Goal: Information Seeking & Learning: Compare options

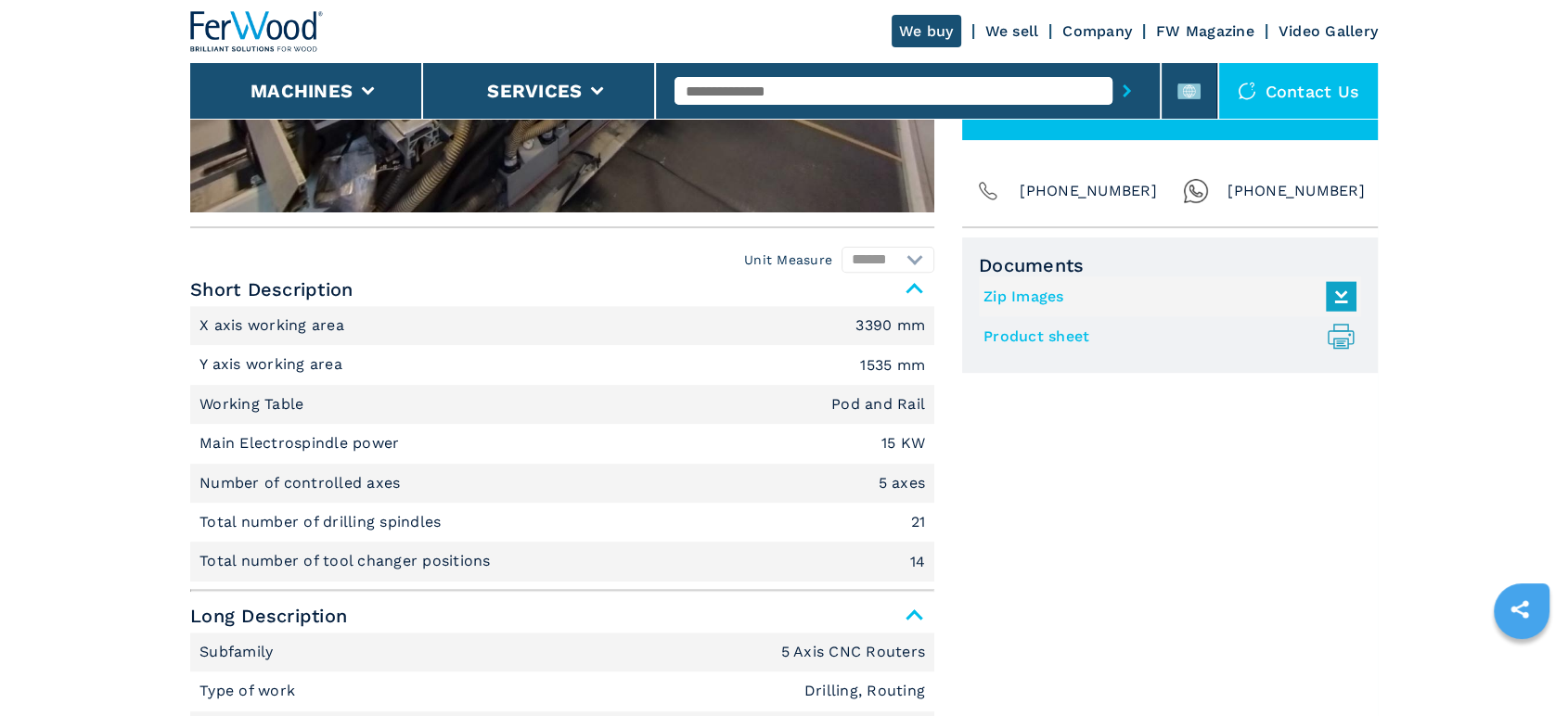
drag, startPoint x: 1279, startPoint y: 583, endPoint x: 1268, endPoint y: 577, distance: 12.5
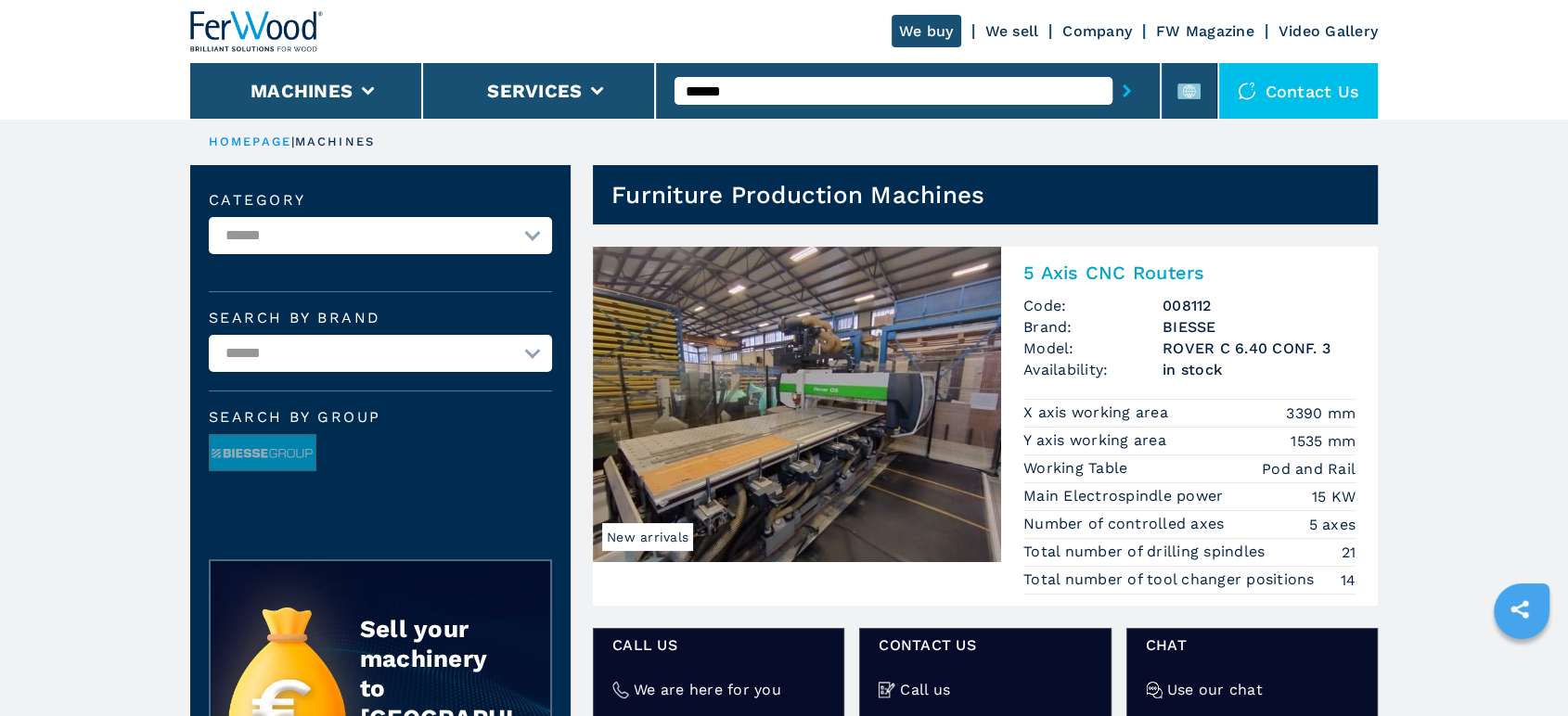
click at [533, 231] on select "**********" at bounding box center [381, 236] width 343 height 37
select select "**********"
click at [209, 225] on select "**********" at bounding box center [381, 236] width 343 height 37
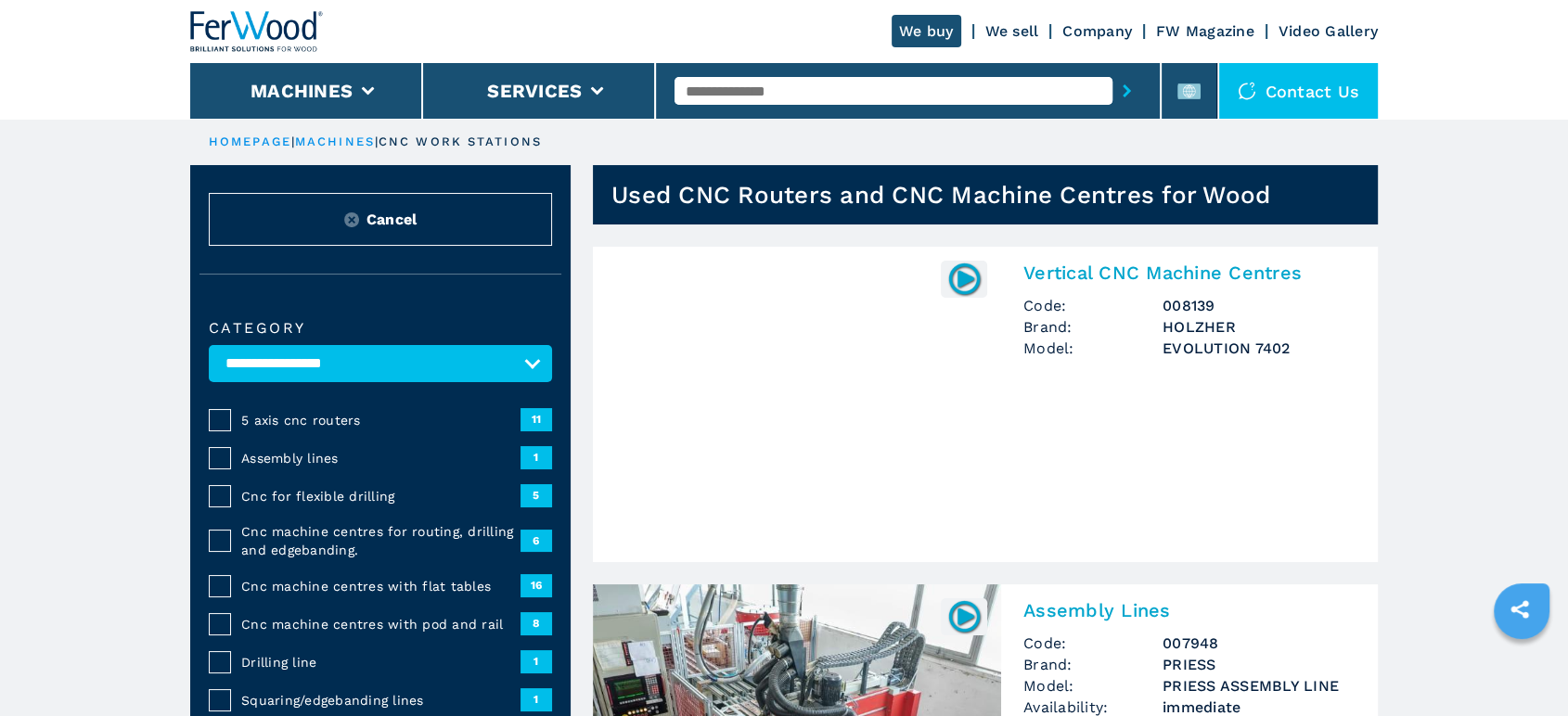
click at [342, 429] on span "5 axis cnc routers" at bounding box center [380, 420] width 279 height 19
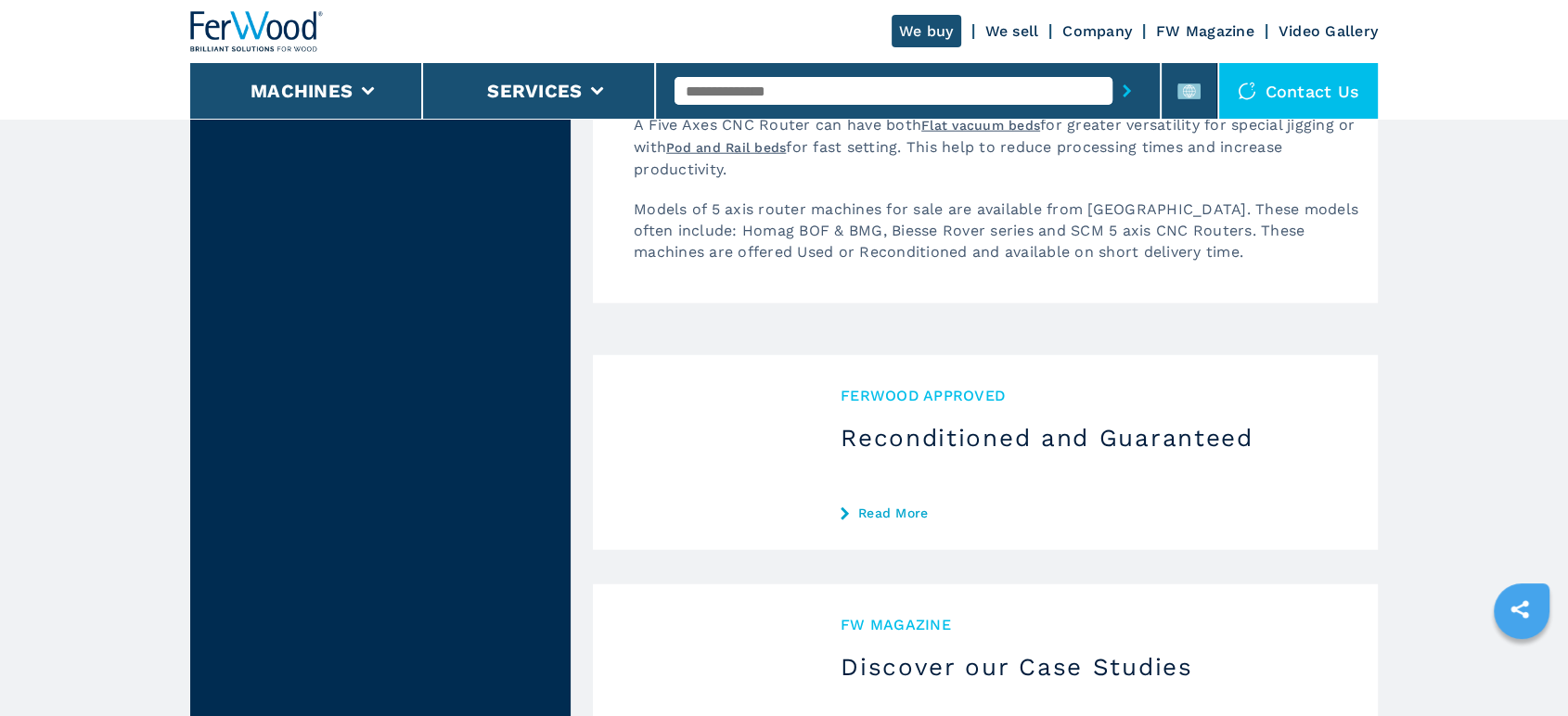
scroll to position [4948, 0]
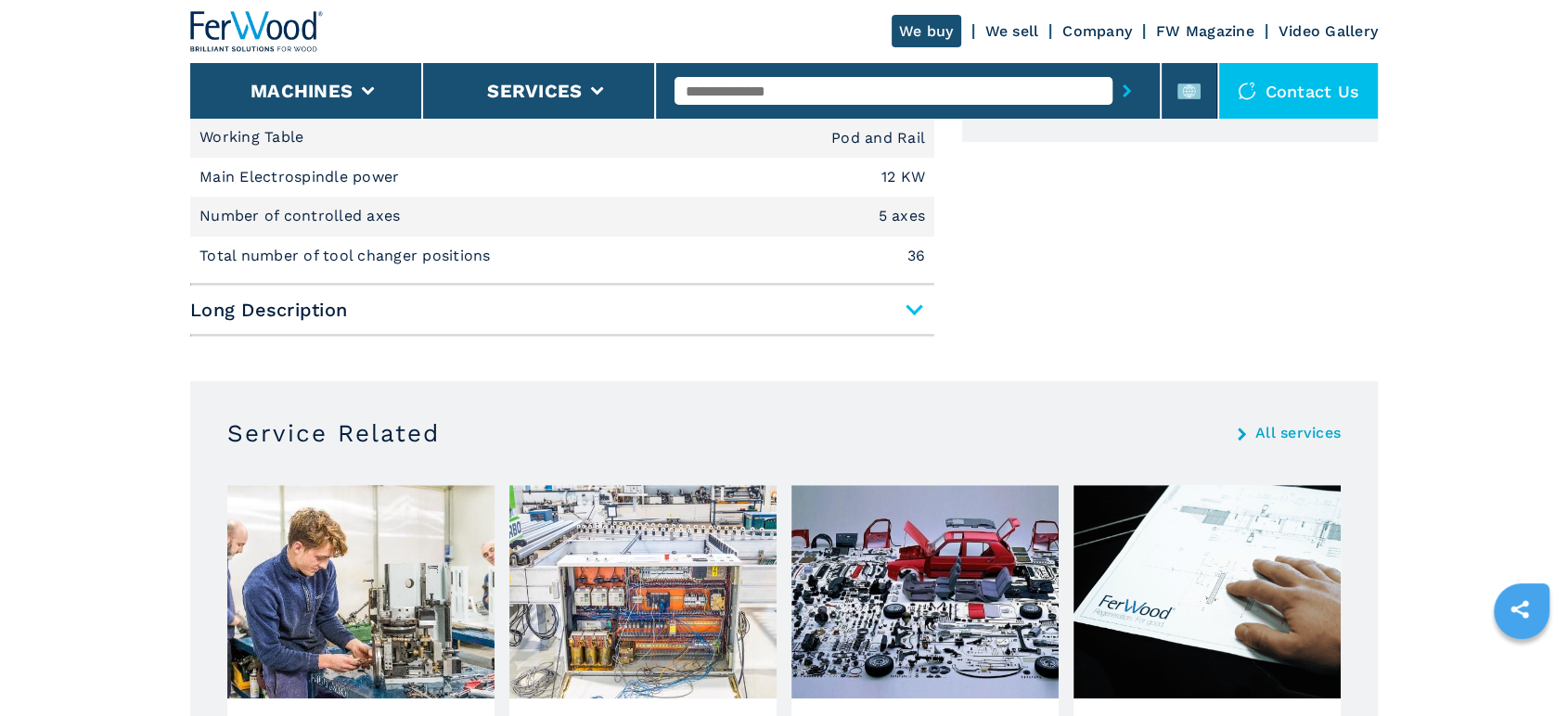
scroll to position [928, 0]
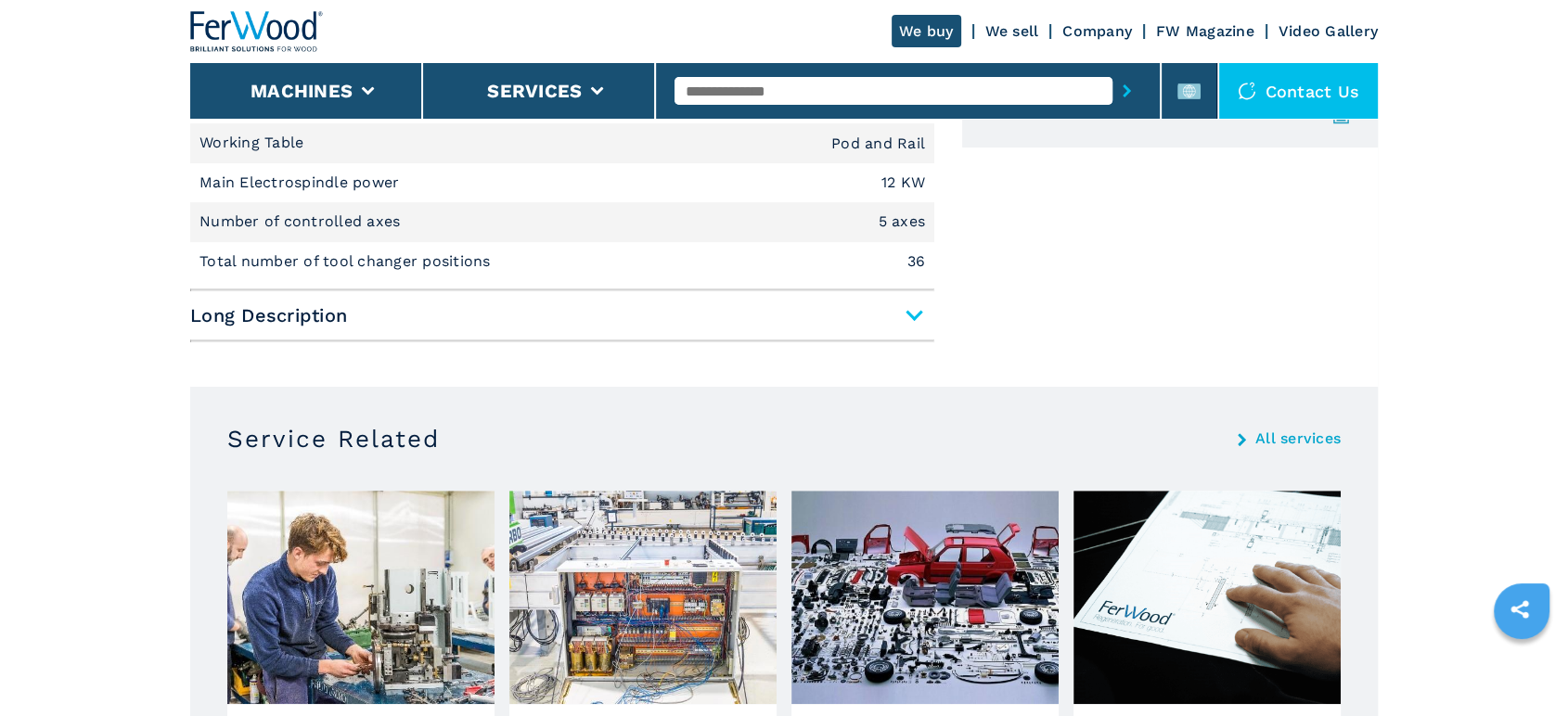
click at [919, 332] on span "Long Description" at bounding box center [562, 316] width 744 height 34
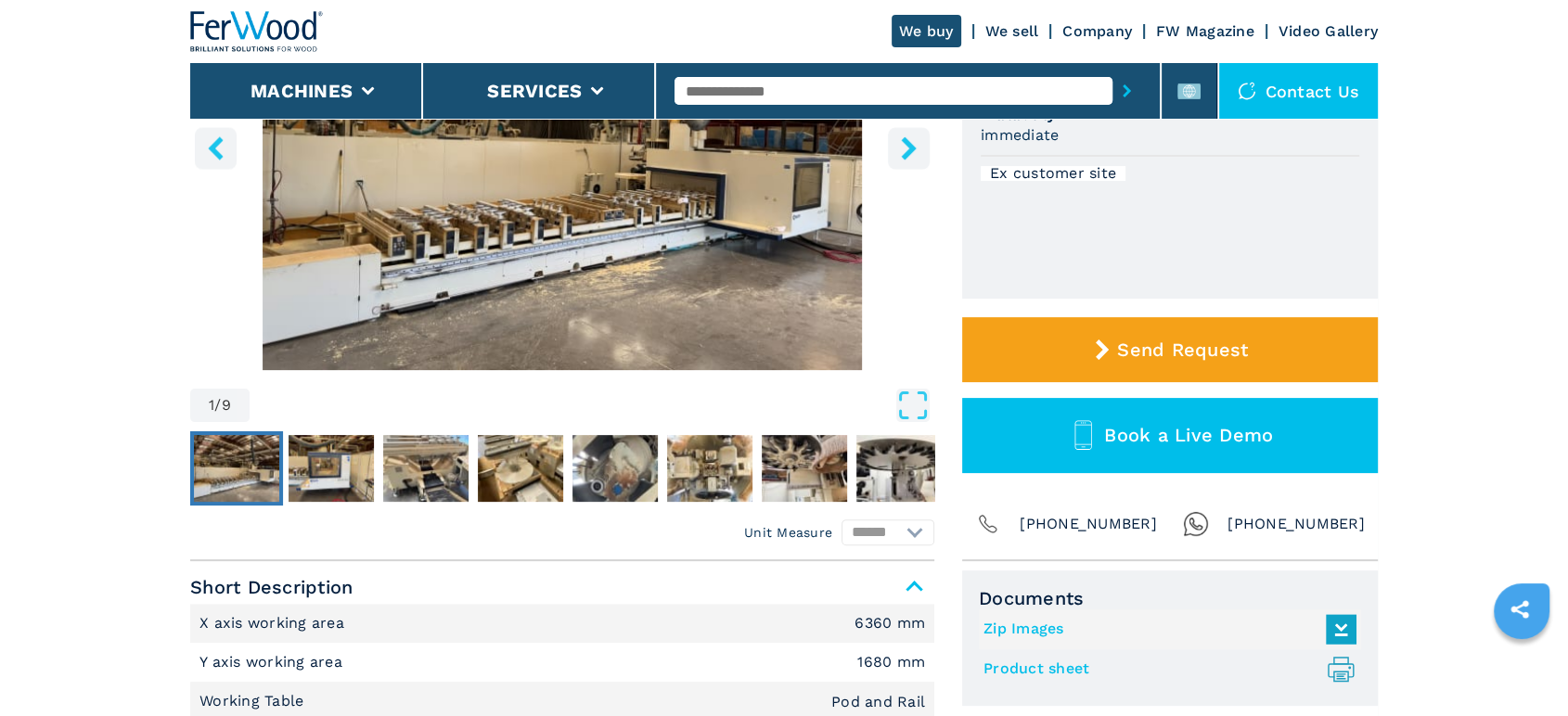
scroll to position [412, 0]
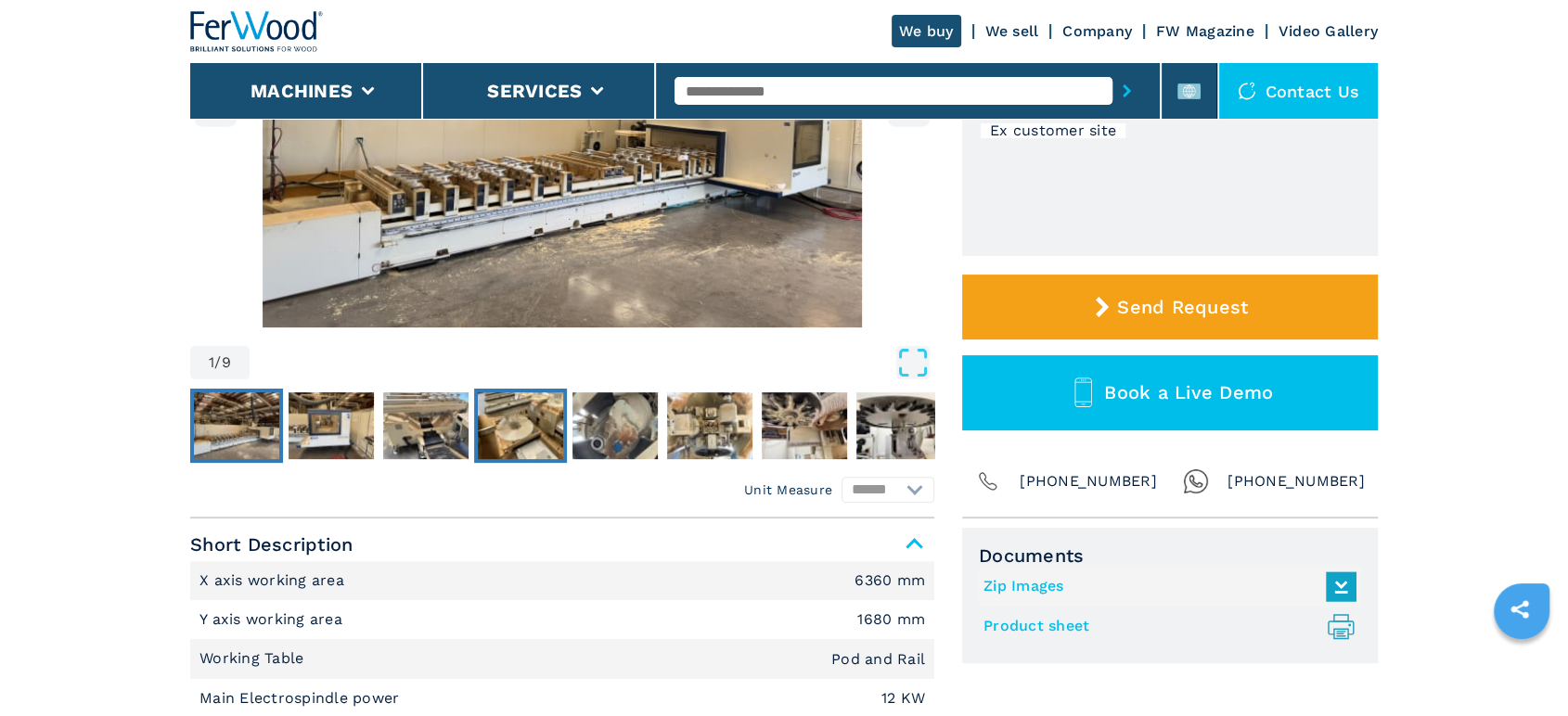
click at [549, 456] on img "Go to Slide 4" at bounding box center [520, 426] width 85 height 67
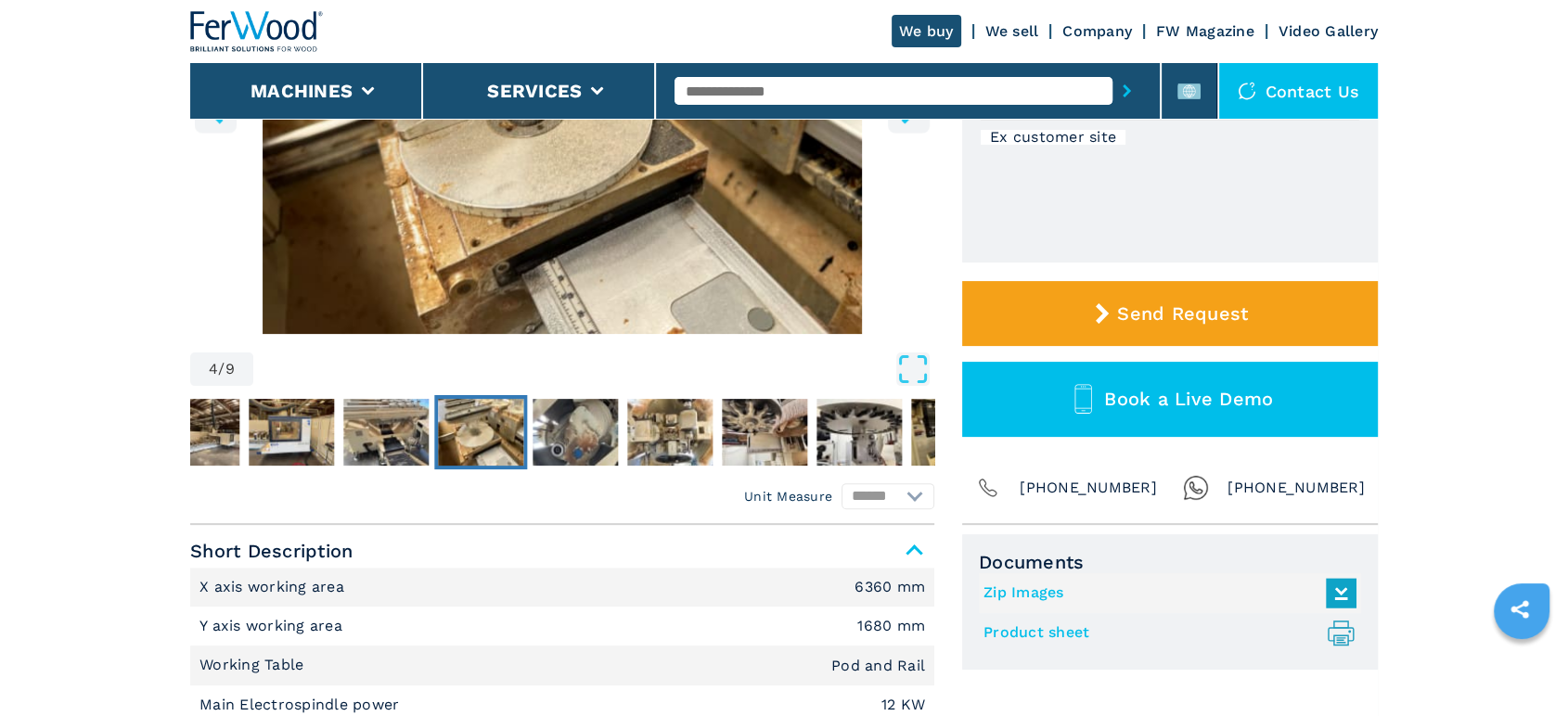
scroll to position [309, 0]
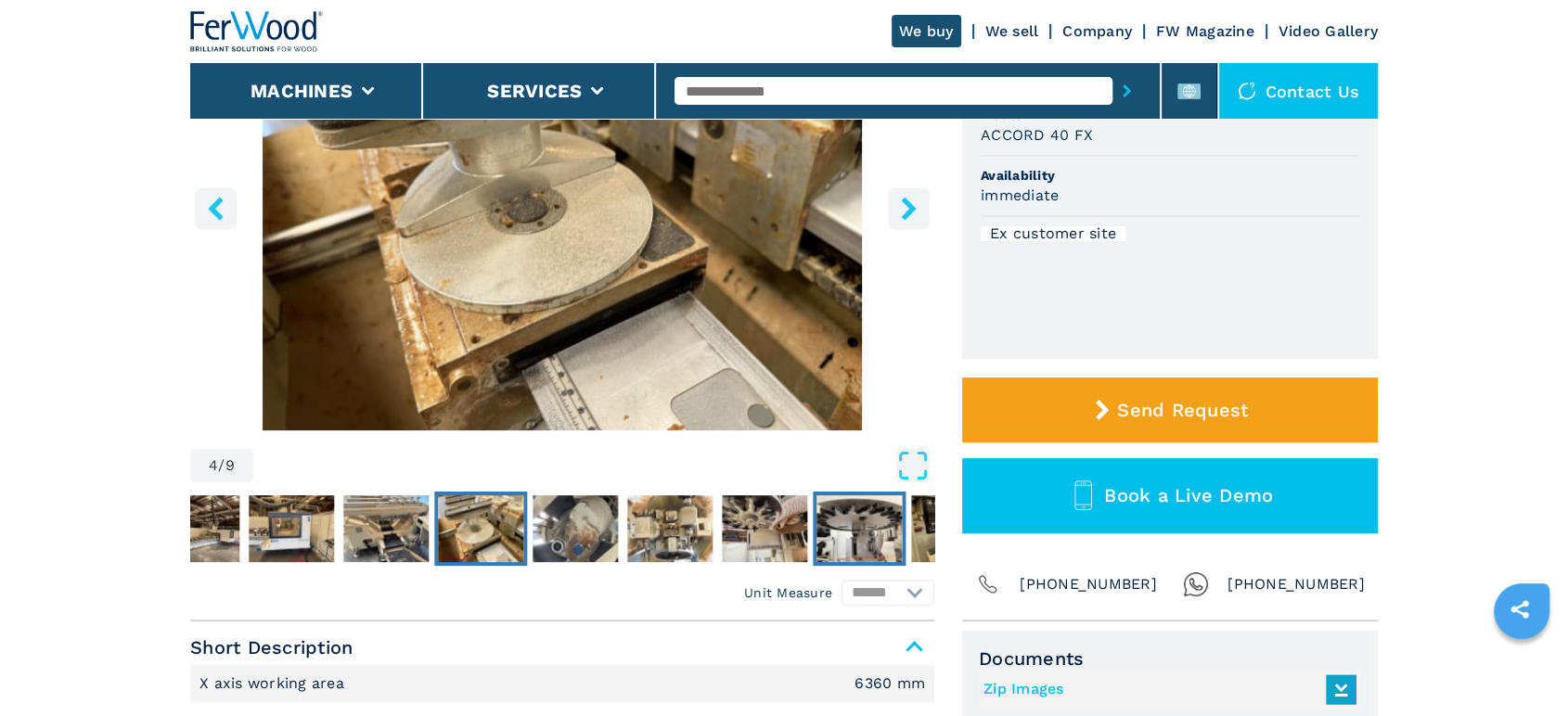
click at [879, 545] on img "Go to Slide 8" at bounding box center [859, 529] width 85 height 67
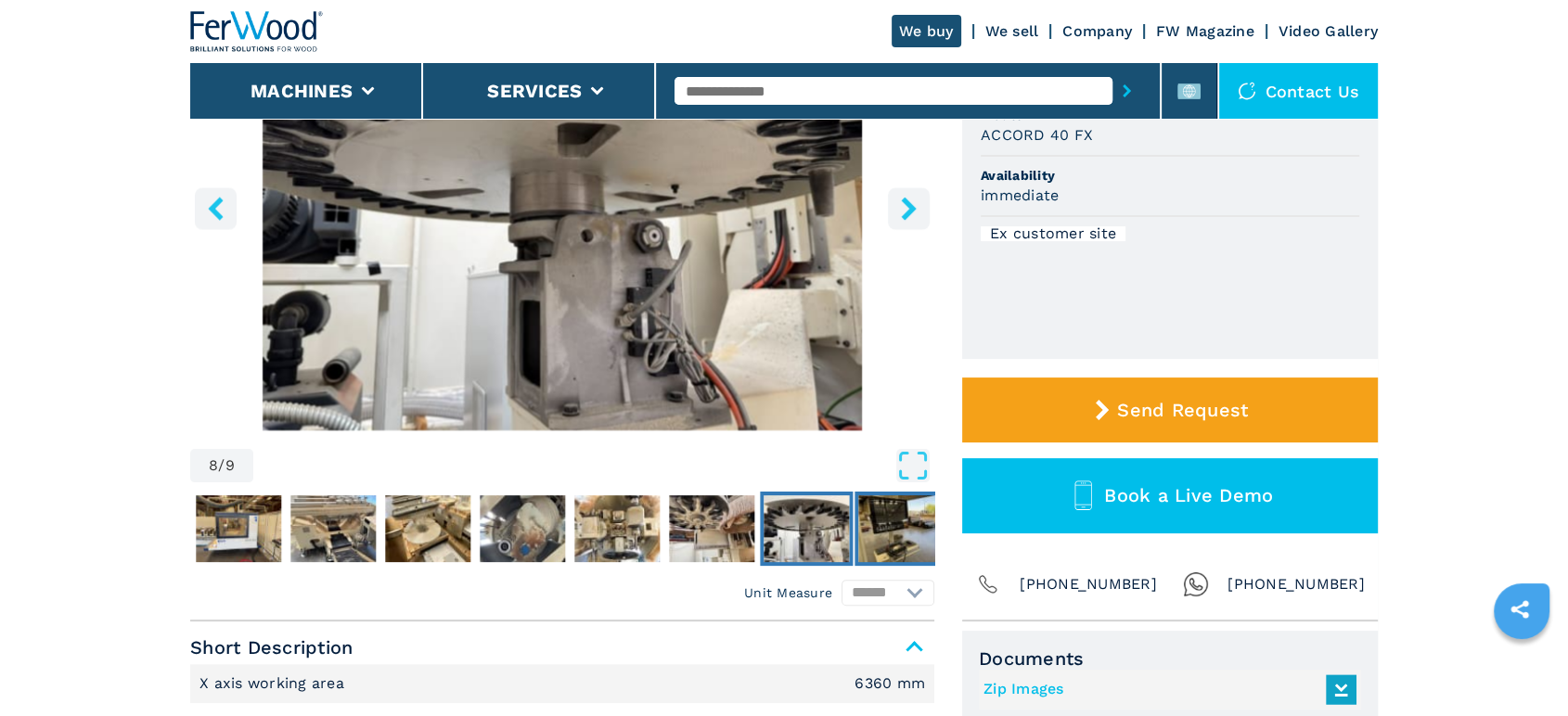
click at [881, 532] on img "Go to Slide 9" at bounding box center [900, 529] width 85 height 67
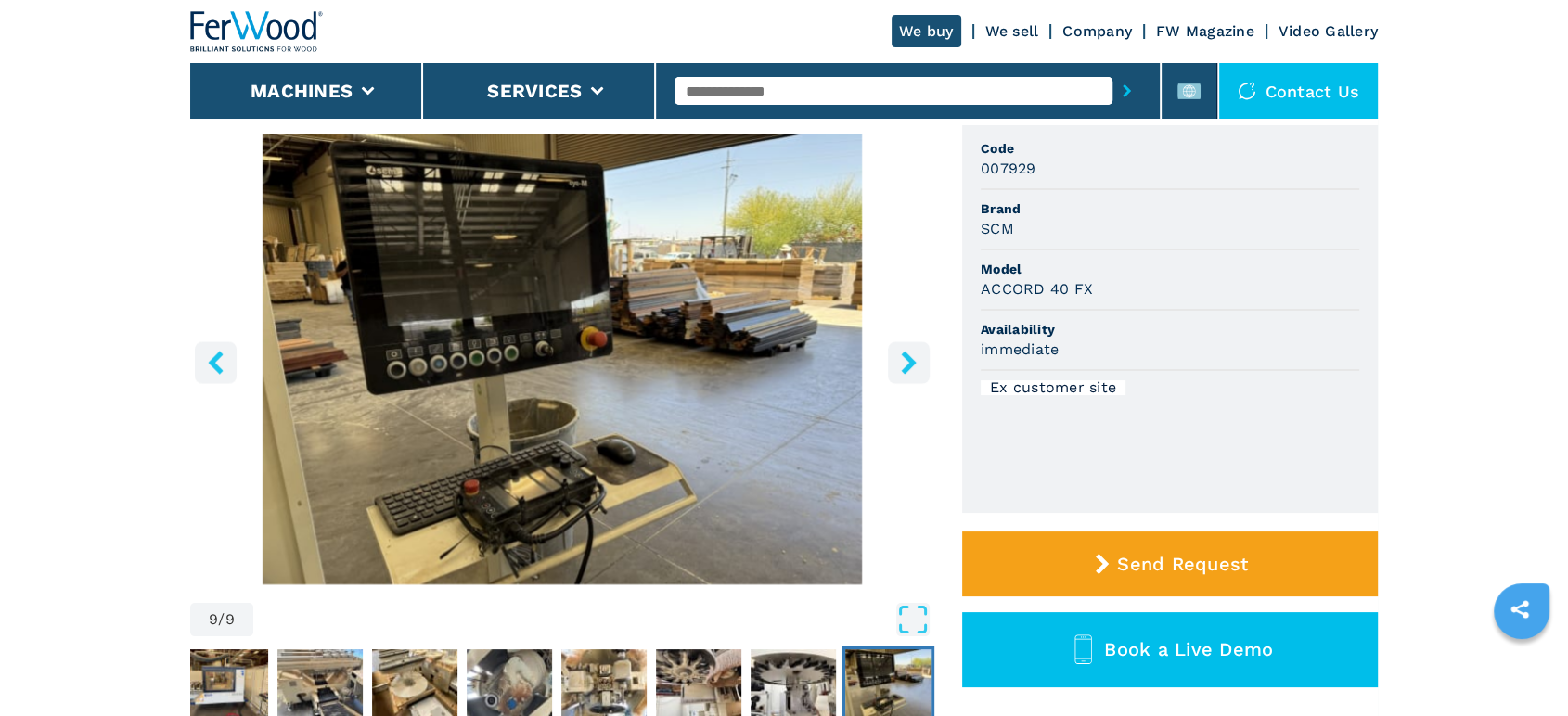
scroll to position [103, 0]
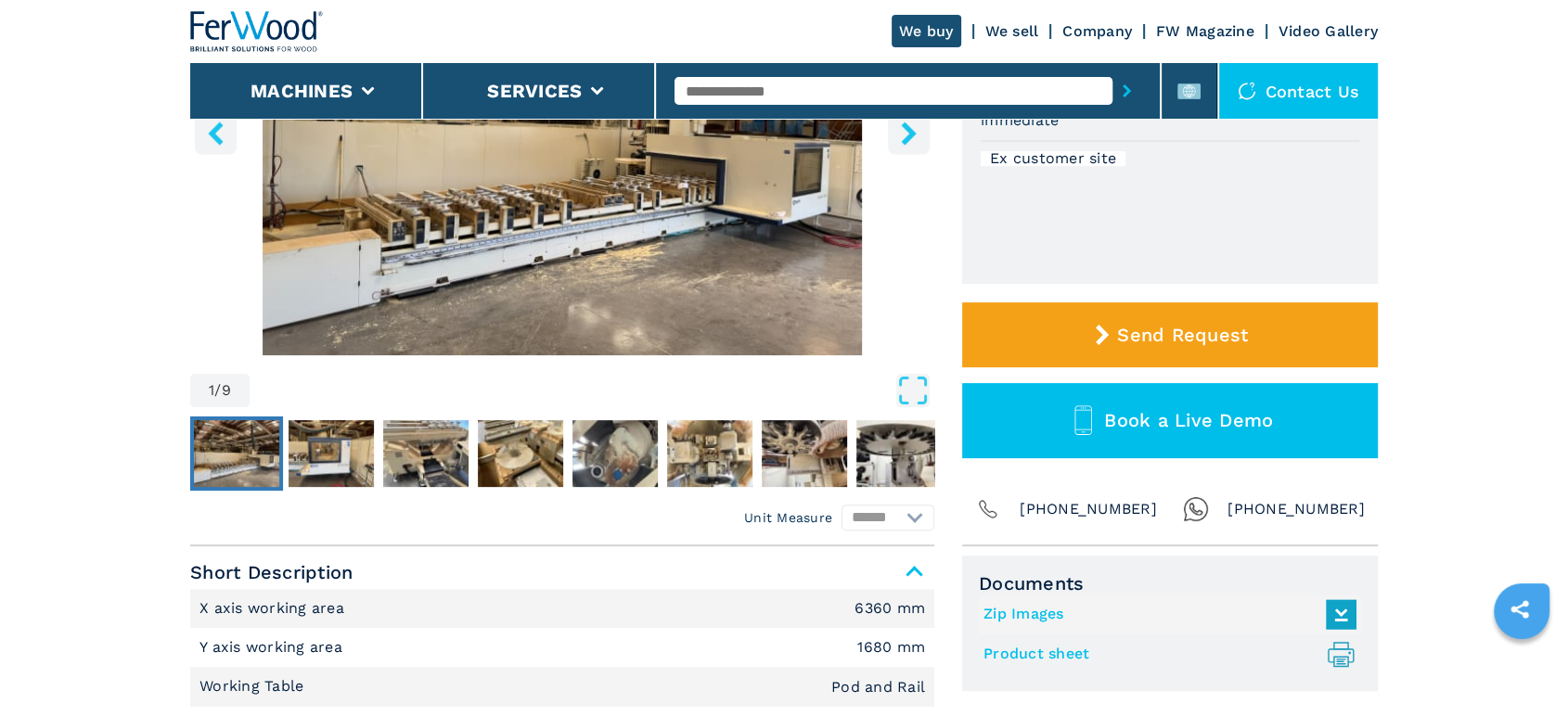
select select "**********"
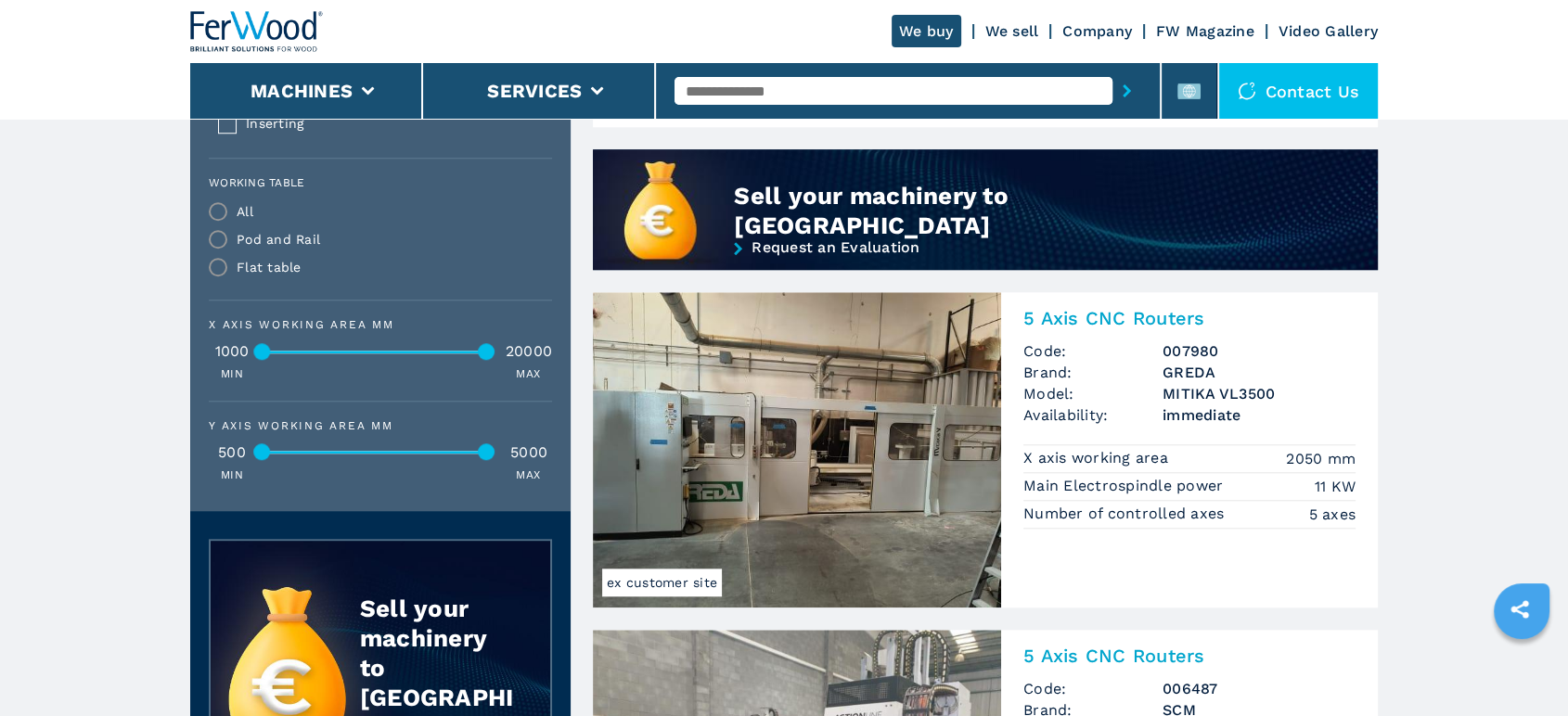
scroll to position [1705, 0]
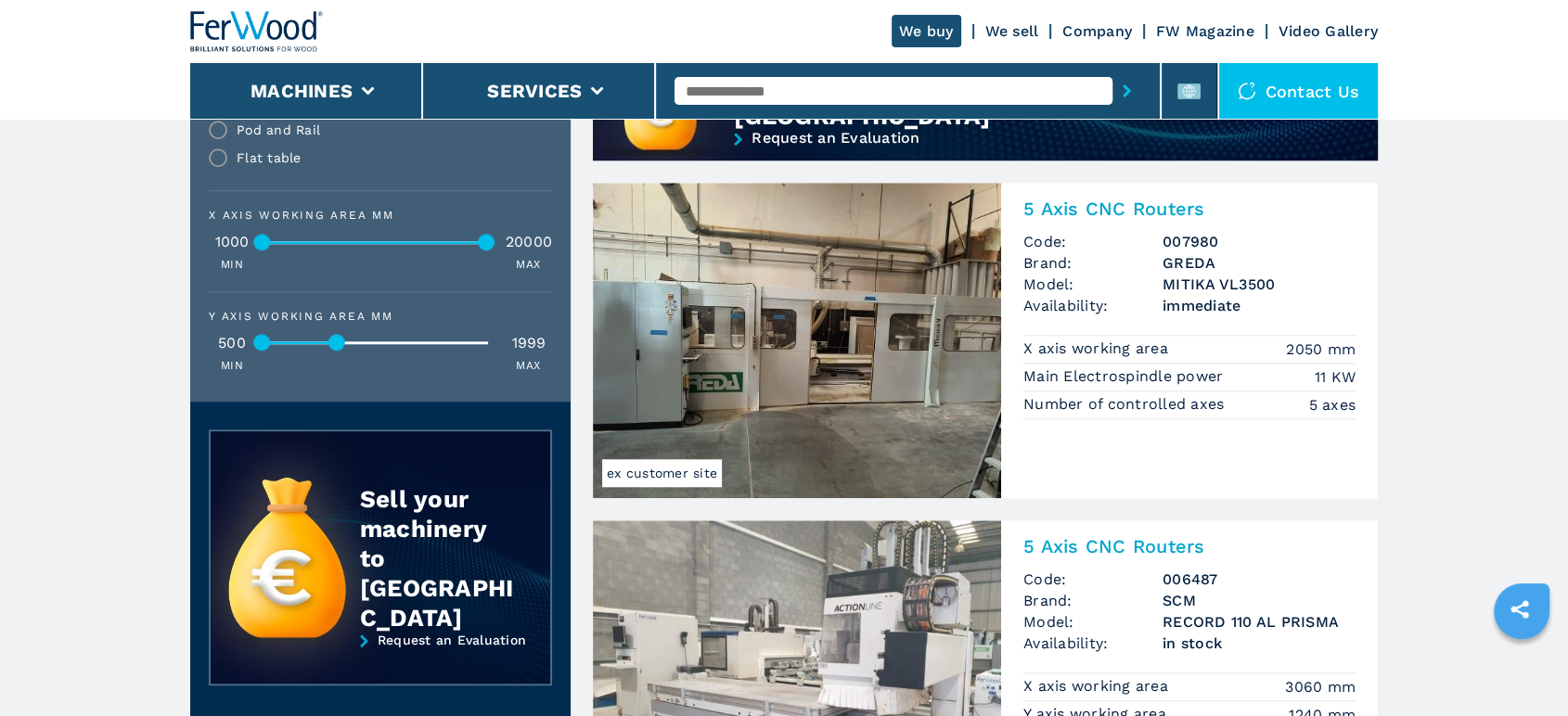
drag, startPoint x: 442, startPoint y: 540, endPoint x: 343, endPoint y: 528, distance: 99.7
click at [343, 351] on div at bounding box center [337, 343] width 17 height 17
drag, startPoint x: 473, startPoint y: 427, endPoint x: 318, endPoint y: 441, distance: 155.6
click at [318, 273] on div "X axis working area mm 1000 5370 MIN MAX" at bounding box center [381, 242] width 343 height 63
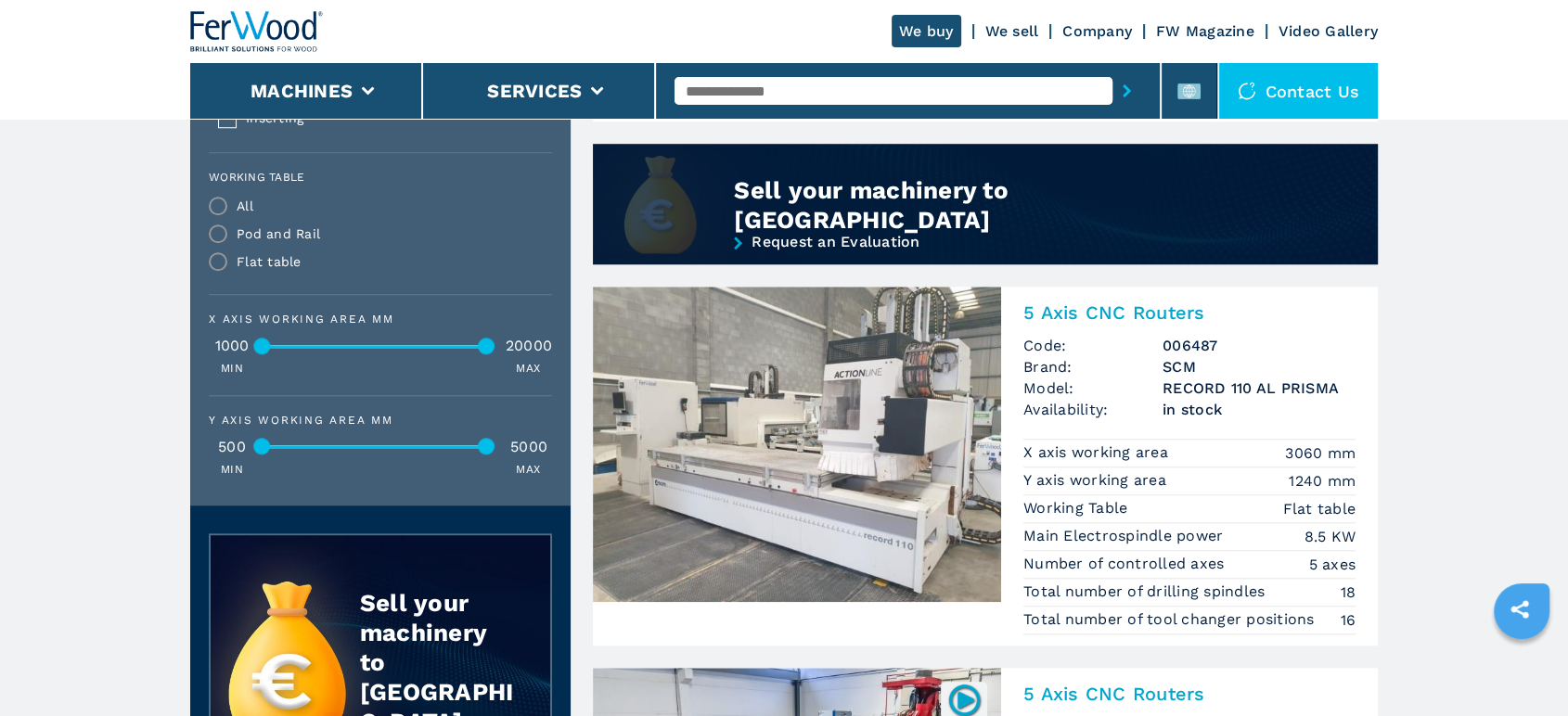
scroll to position [1601, 0]
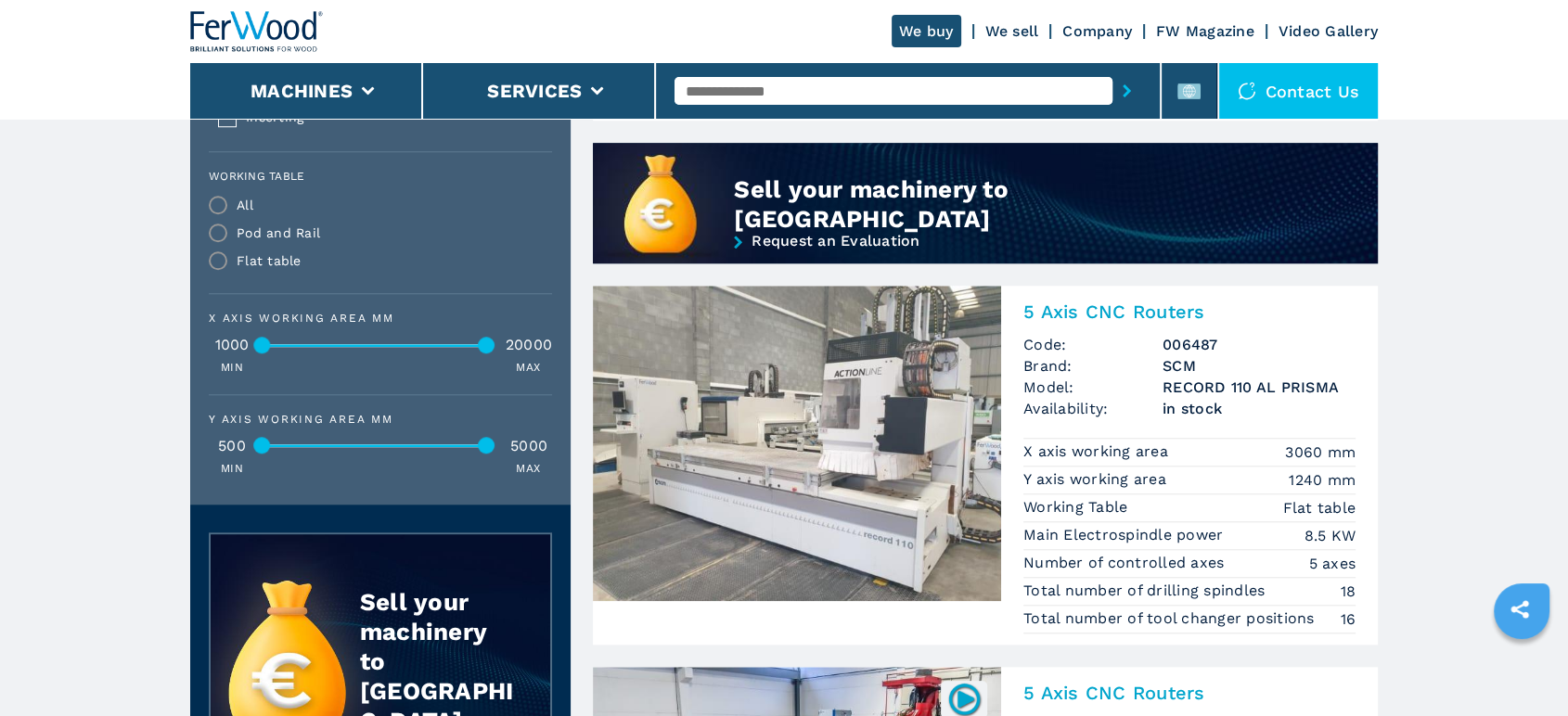
click at [274, 239] on div "Pod and Rail" at bounding box center [277, 232] width 83 height 13
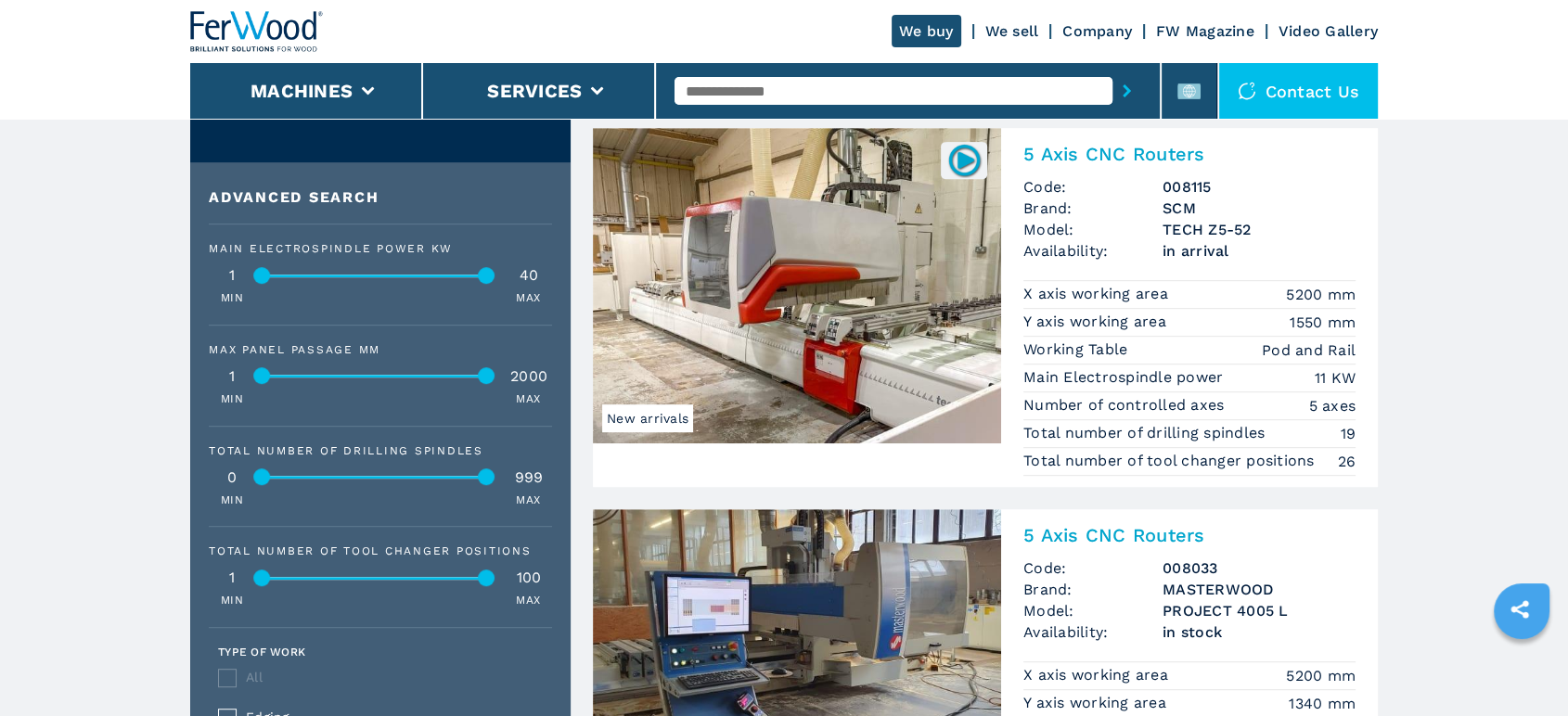
scroll to position [879, 0]
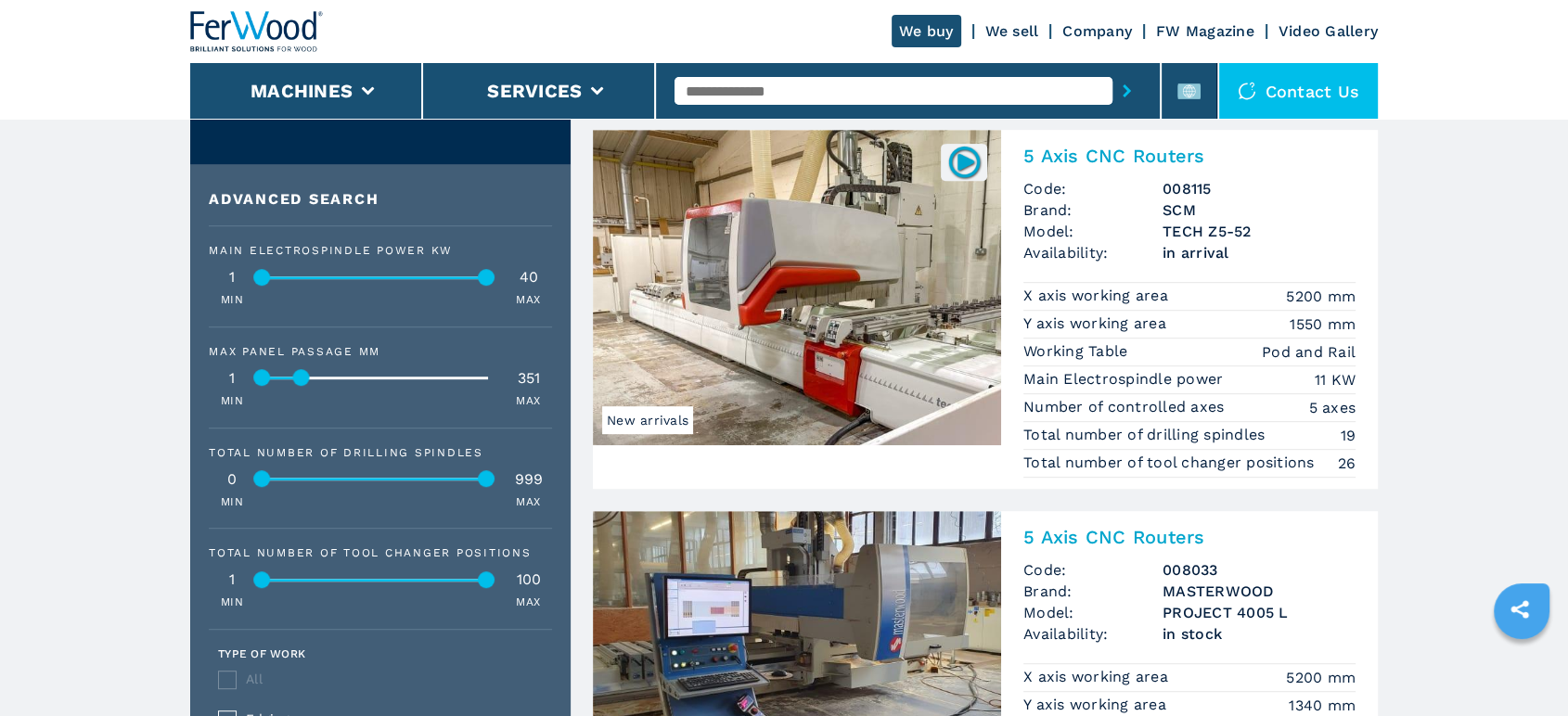
drag, startPoint x: 473, startPoint y: 489, endPoint x: 311, endPoint y: 504, distance: 162.7
click at [311, 409] on div "Max panel passage mm 1 351 MIN MAX" at bounding box center [381, 378] width 343 height 63
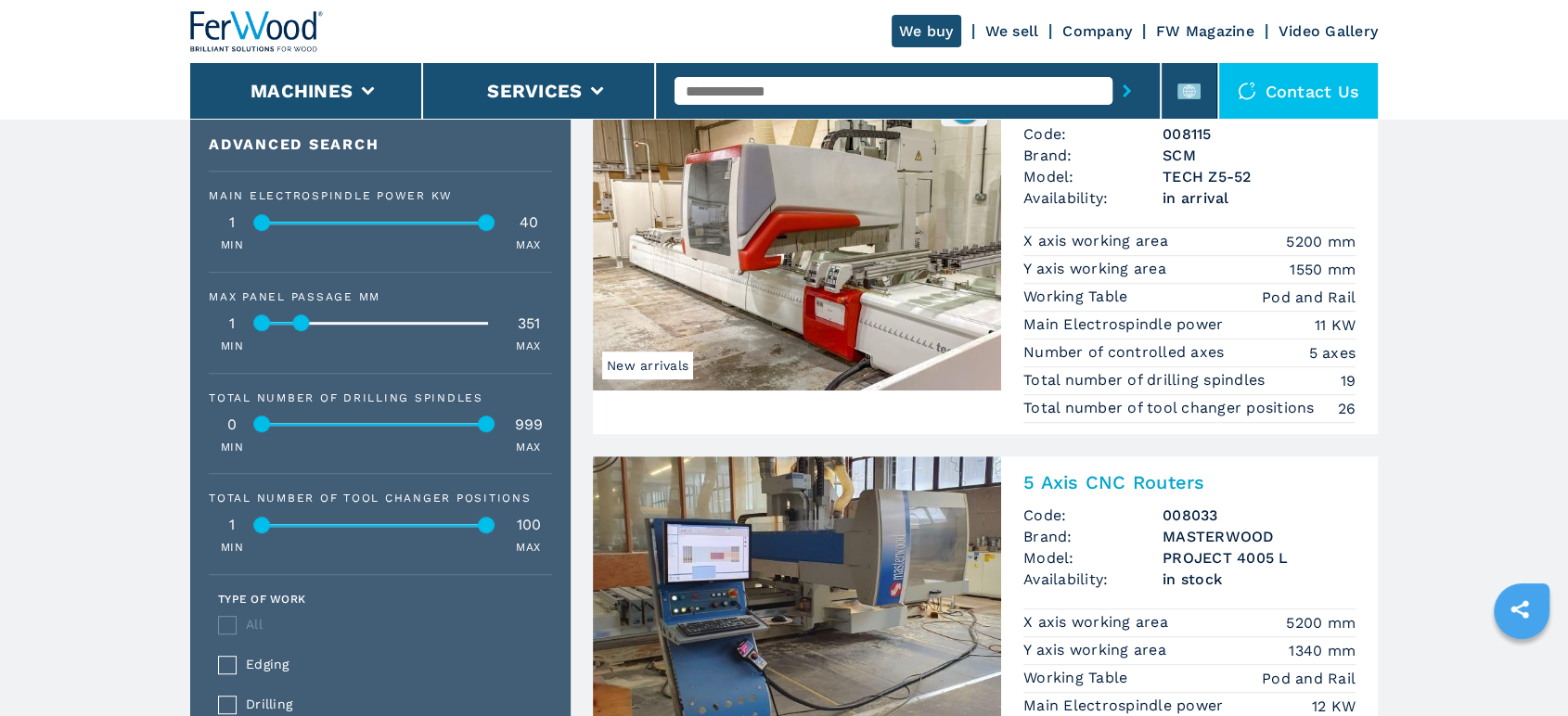
scroll to position [982, 0]
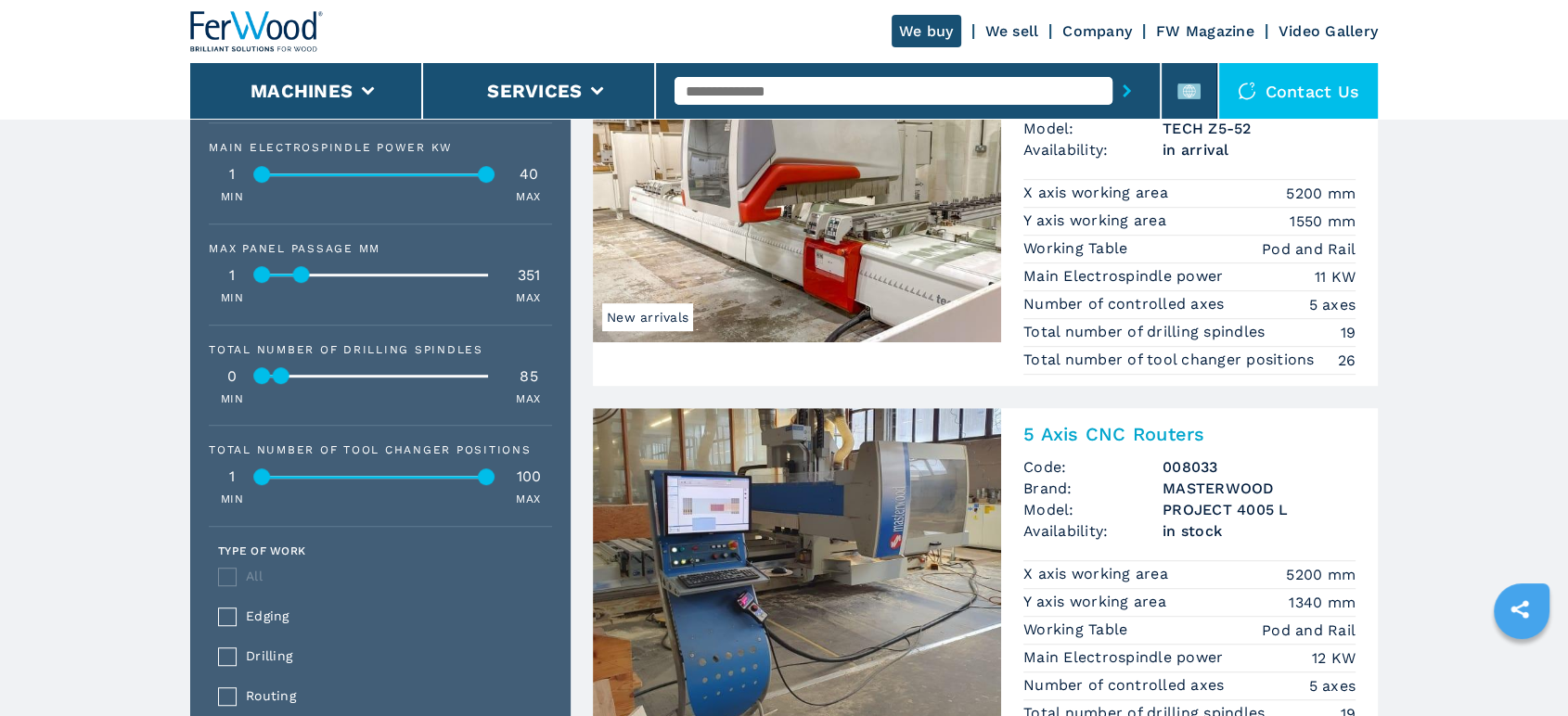
drag, startPoint x: 455, startPoint y: 498, endPoint x: 283, endPoint y: 501, distance: 172.0
click at [283, 384] on div at bounding box center [281, 376] width 17 height 17
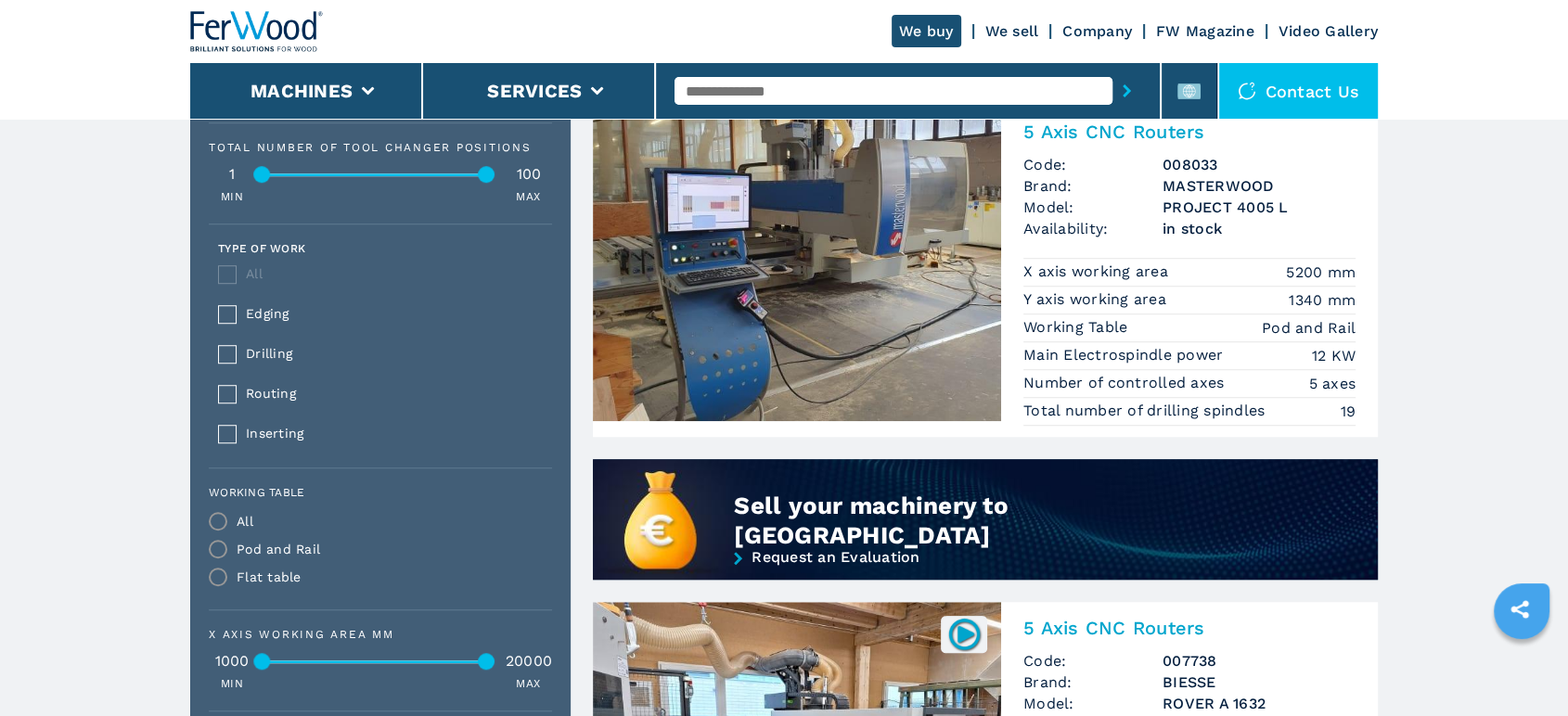
scroll to position [1291, 0]
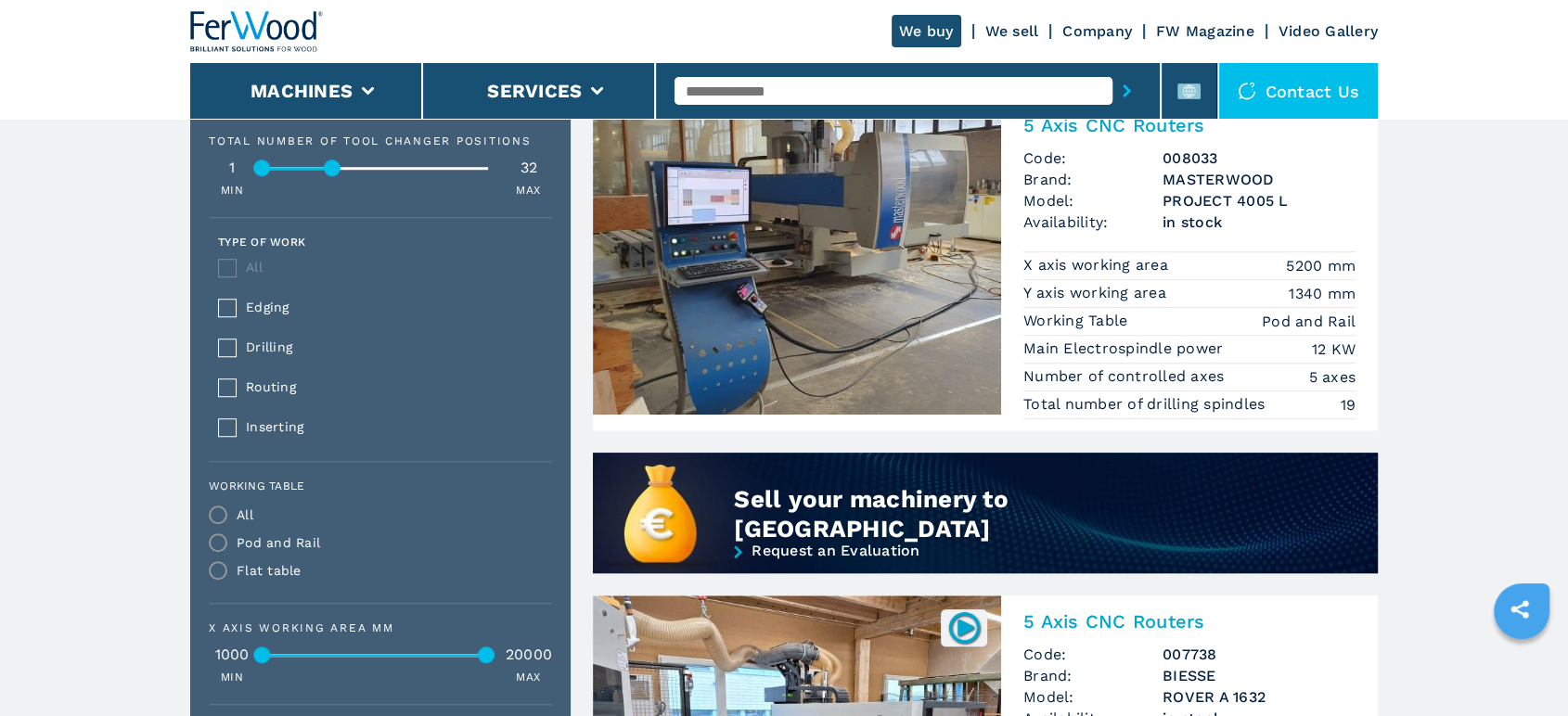
drag, startPoint x: 458, startPoint y: 317, endPoint x: 336, endPoint y: 316, distance: 122.0
click at [336, 199] on div "Total number of tool changer positions 1 32 MIN MAX" at bounding box center [381, 167] width 343 height 63
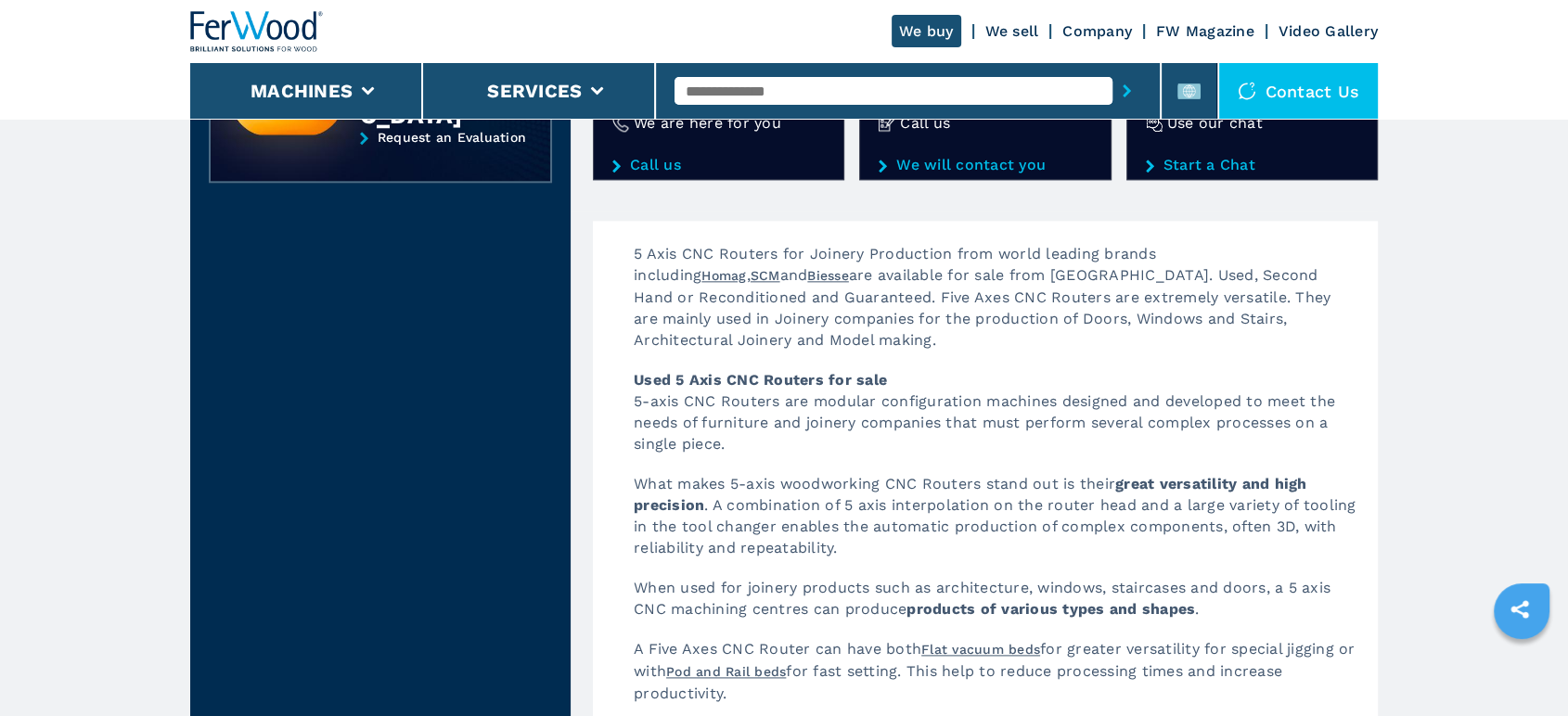
scroll to position [2165, 0]
